Goal: Task Accomplishment & Management: Manage account settings

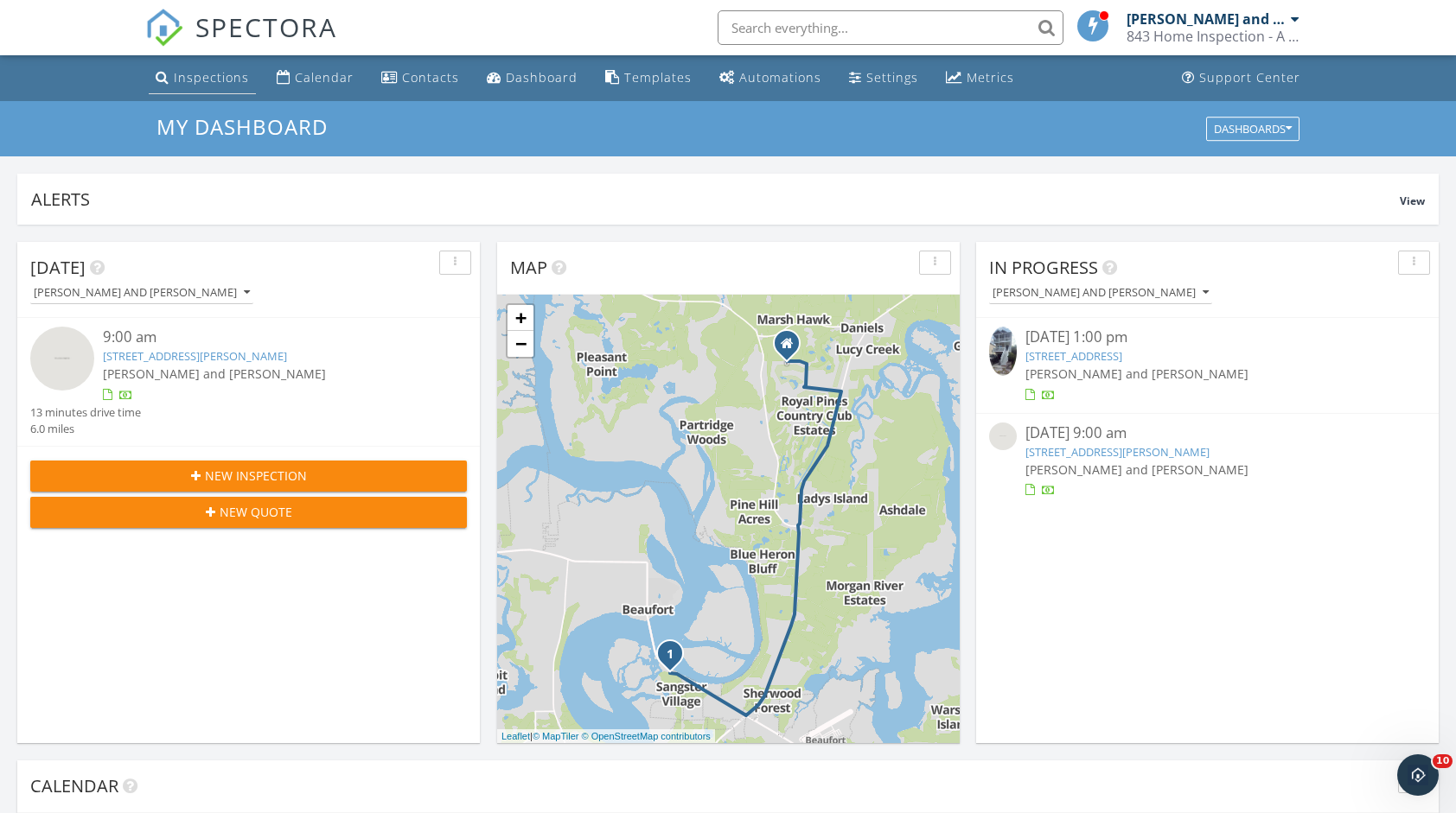
click at [223, 81] on div "Inspections" at bounding box center [212, 76] width 76 height 16
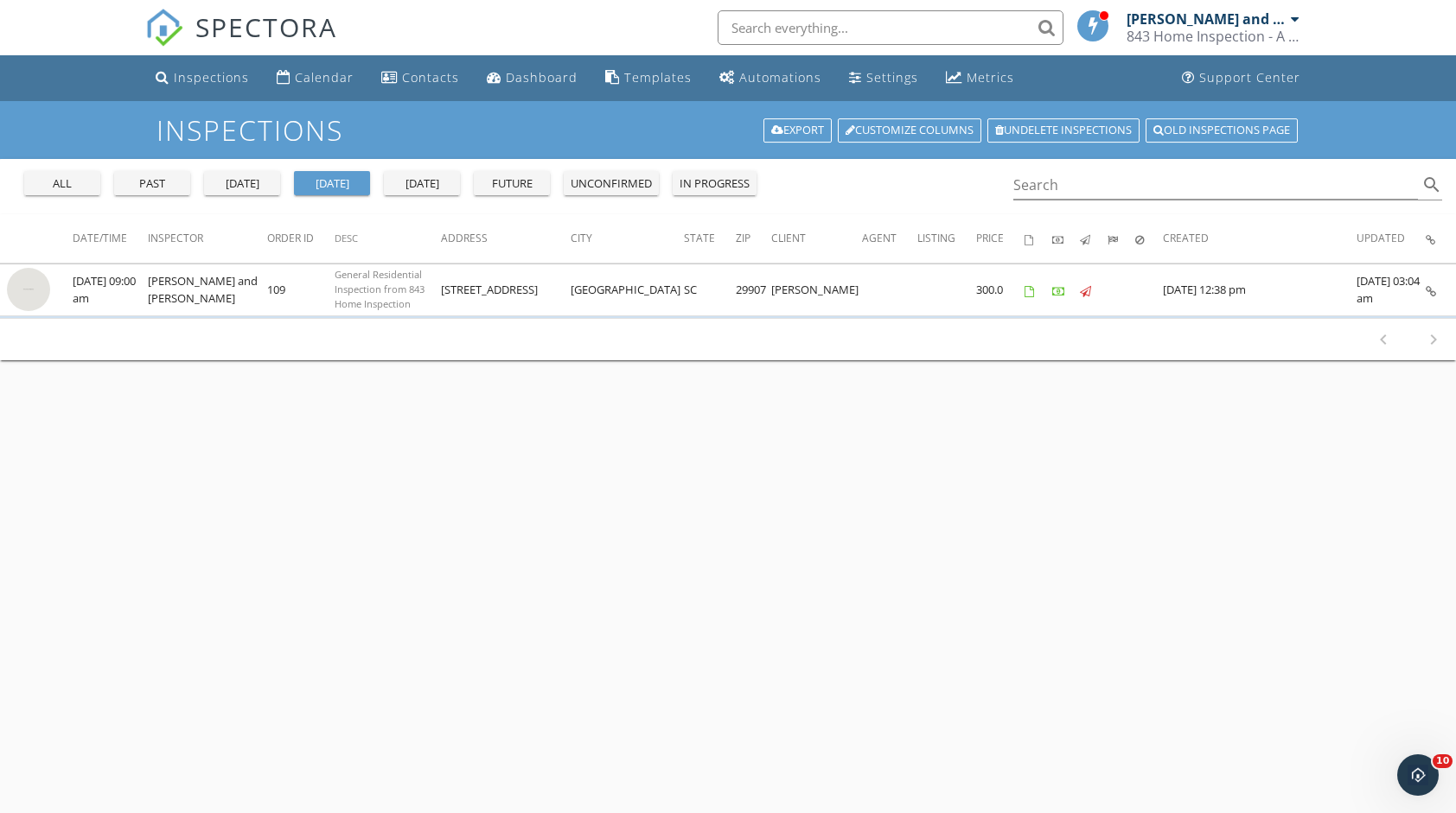
click at [598, 189] on div "unconfirmed" at bounding box center [611, 184] width 81 height 17
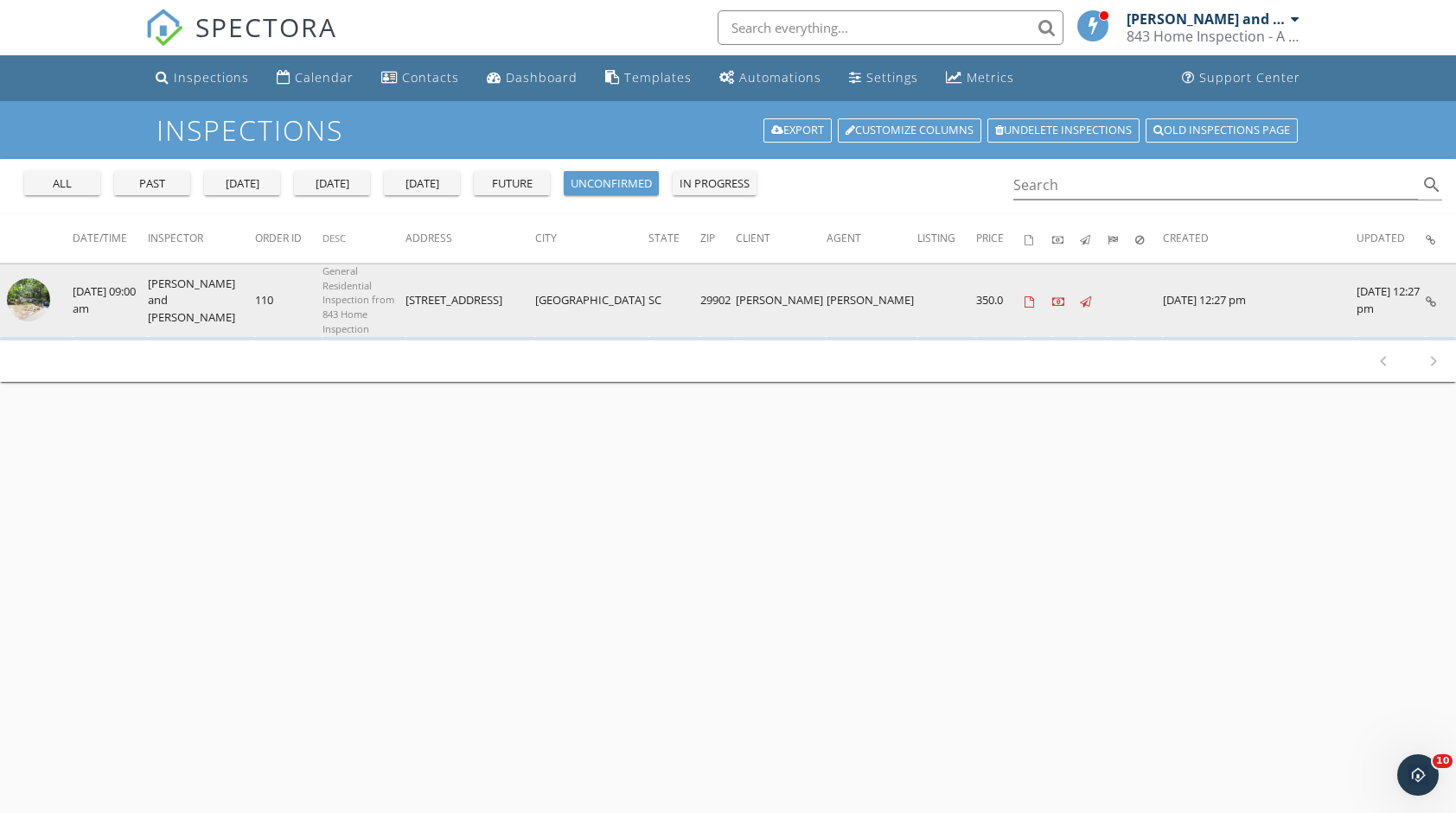
click at [38, 282] on img at bounding box center [28, 300] width 44 height 44
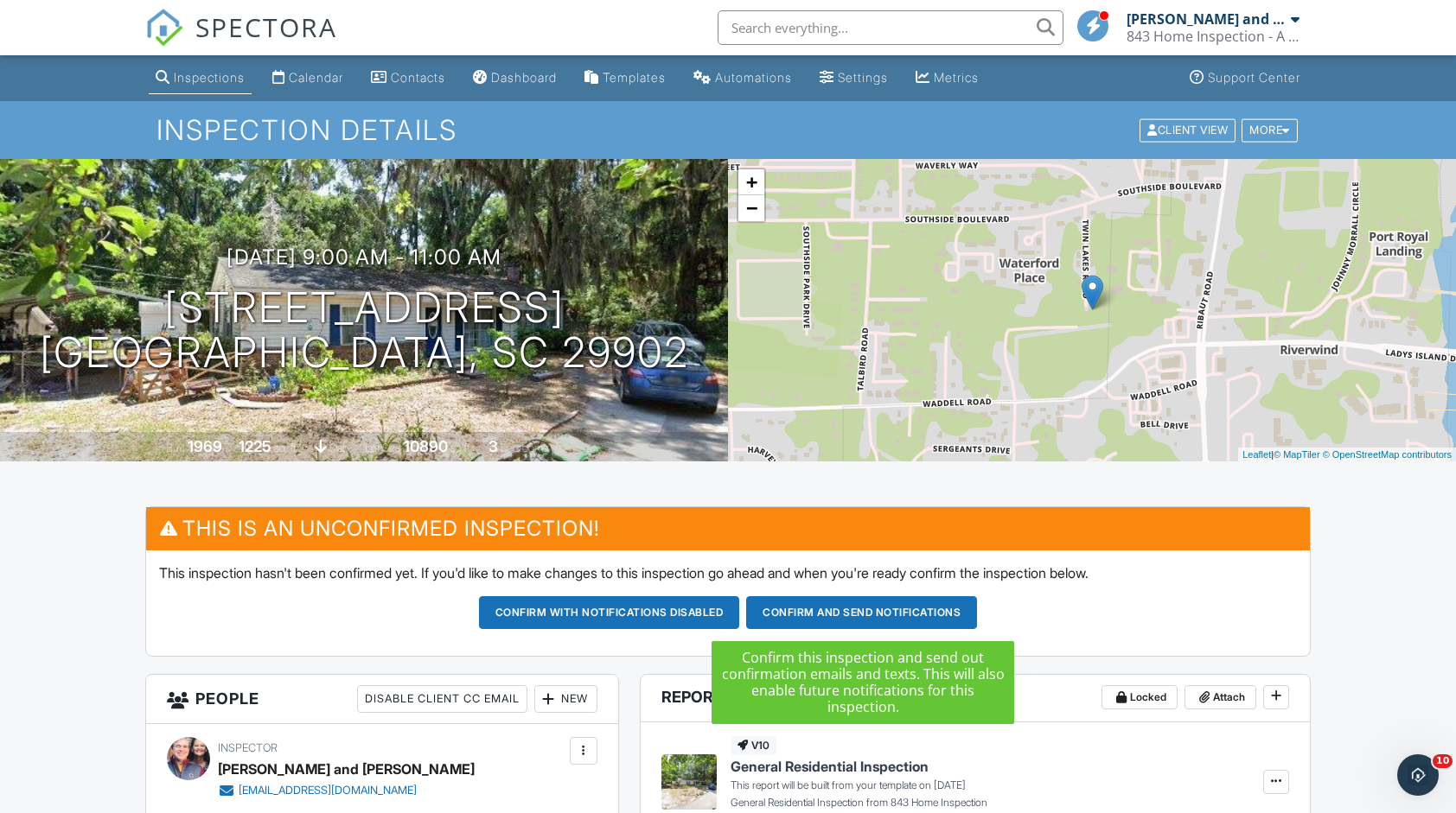
click at [919, 618] on button "Confirm and send notifications" at bounding box center [862, 613] width 230 height 33
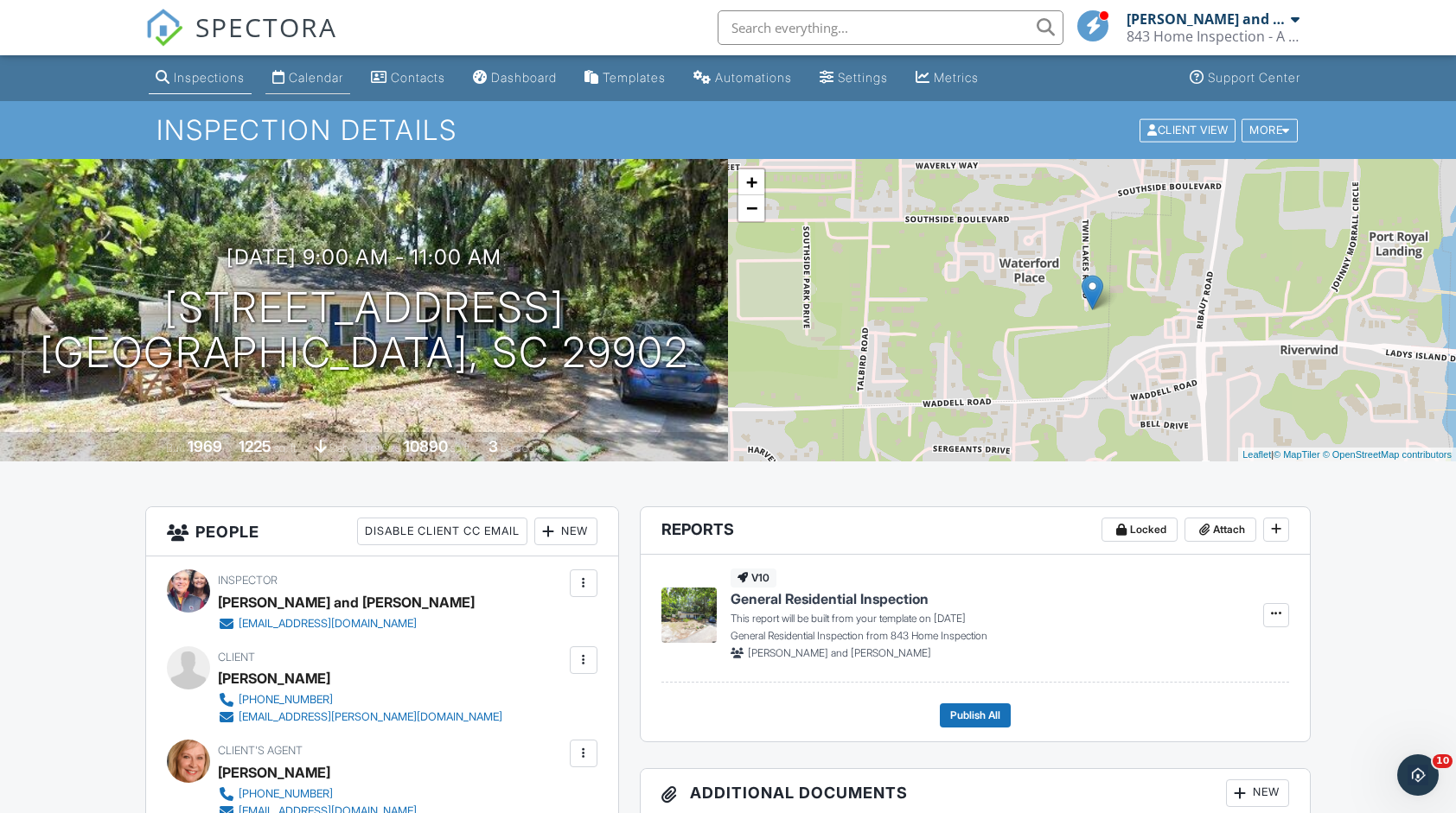
click at [311, 78] on div "Calendar" at bounding box center [316, 76] width 54 height 15
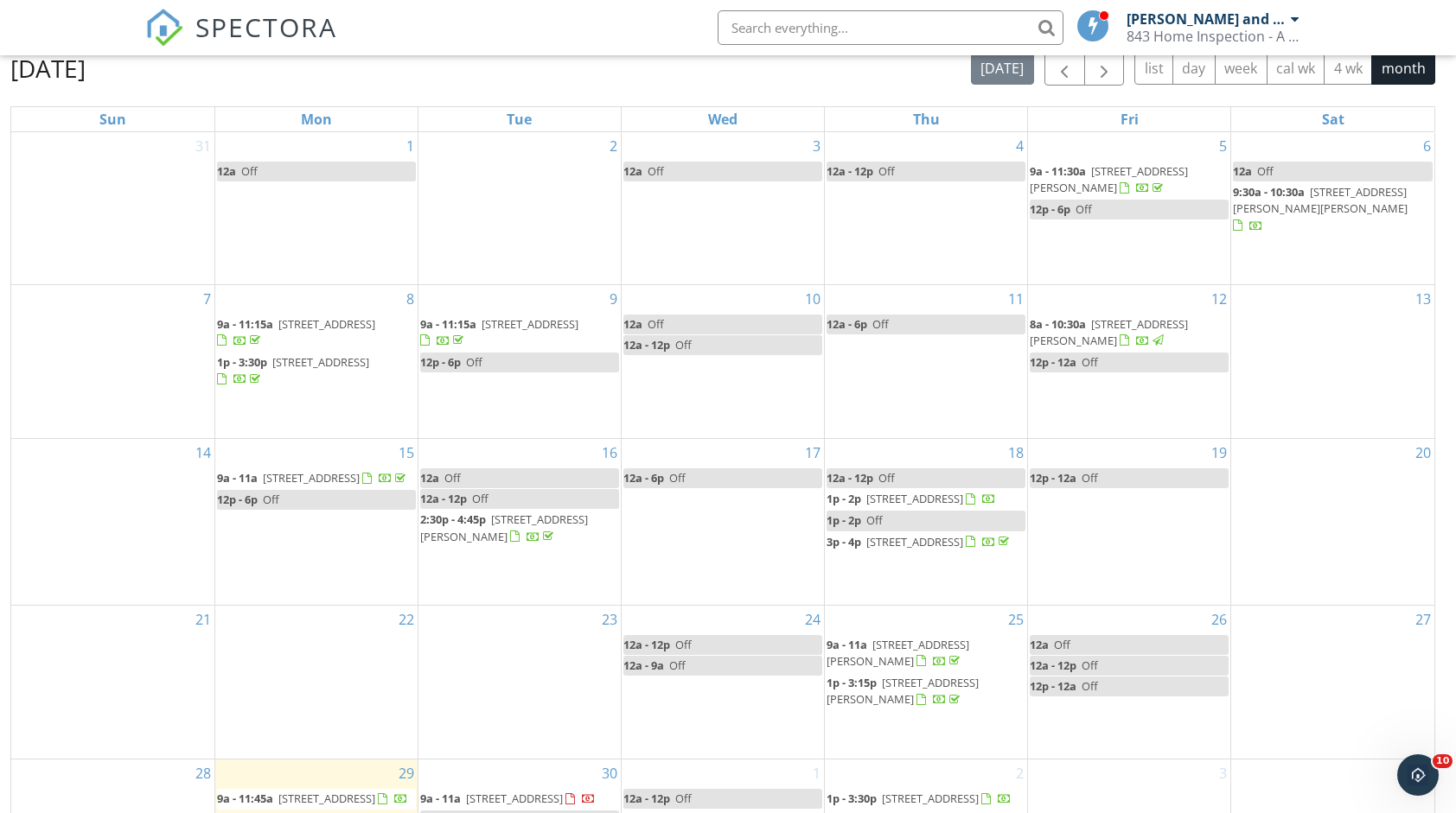
scroll to position [230, 0]
